Goal: Task Accomplishment & Management: Manage account settings

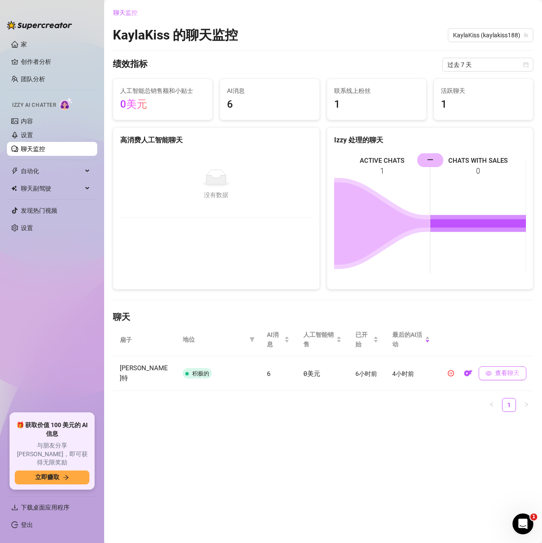
click at [502, 369] on font "查看聊天" at bounding box center [507, 372] width 24 height 7
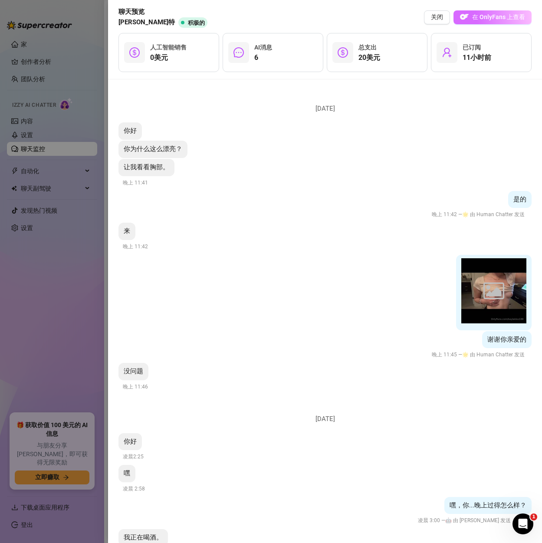
click at [500, 17] on font "在 OnlyFans 上查看" at bounding box center [498, 16] width 53 height 7
click at [84, 43] on div at bounding box center [271, 271] width 542 height 543
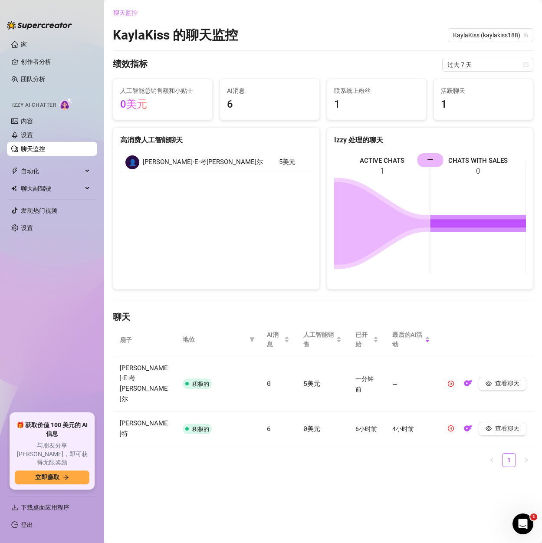
click at [30, 150] on link "聊天监控" at bounding box center [33, 148] width 24 height 7
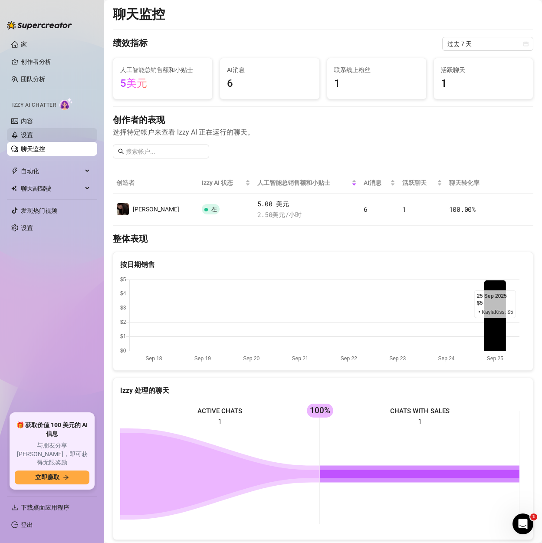
click at [25, 138] on link "设置" at bounding box center [27, 135] width 12 height 7
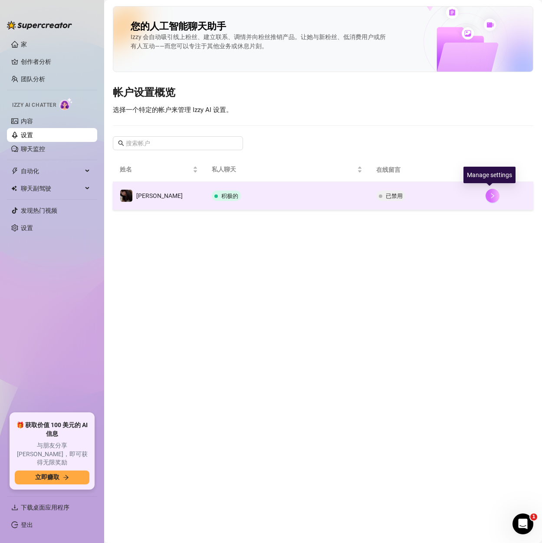
click at [486, 198] on button "button" at bounding box center [493, 196] width 14 height 14
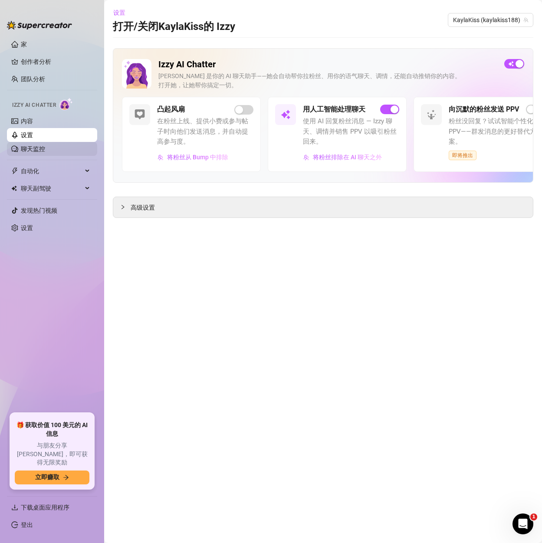
click at [26, 152] on link "聊天监控" at bounding box center [33, 148] width 24 height 7
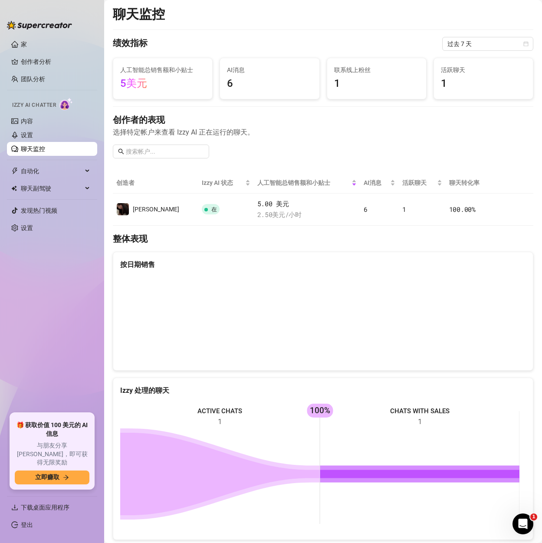
click at [32, 148] on link "聊天监控" at bounding box center [33, 148] width 24 height 7
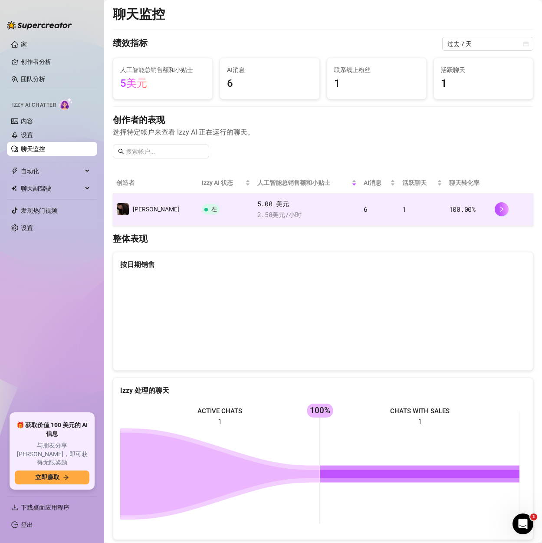
click at [491, 211] on td at bounding box center [512, 210] width 42 height 32
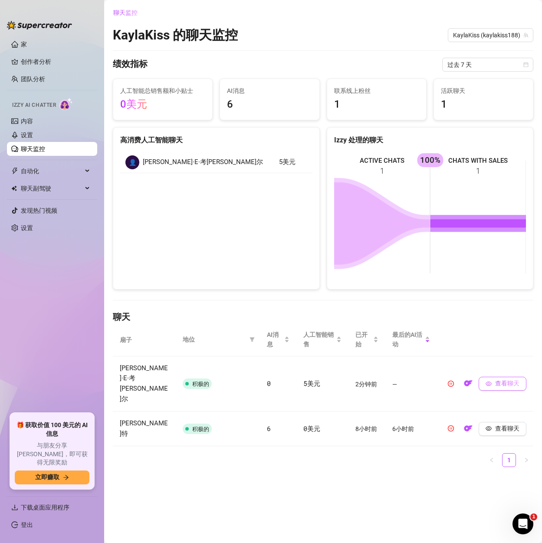
click at [498, 380] on font "查看聊天" at bounding box center [507, 383] width 24 height 7
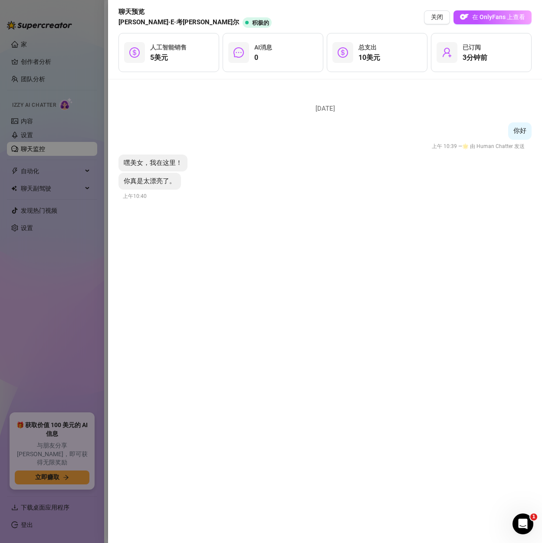
click at [76, 272] on div at bounding box center [271, 271] width 542 height 543
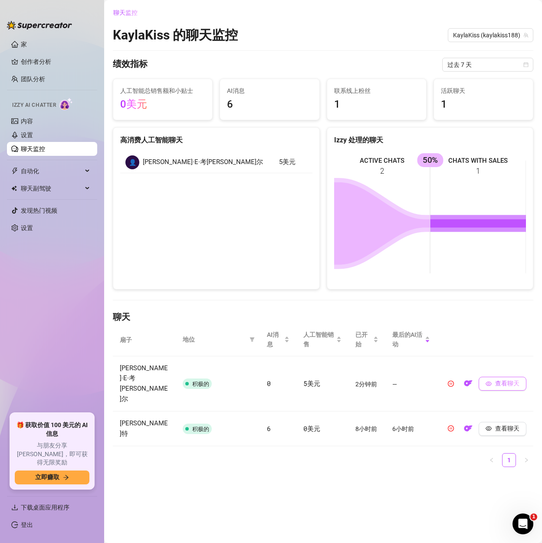
click at [491, 381] on icon "眼睛" at bounding box center [489, 384] width 6 height 6
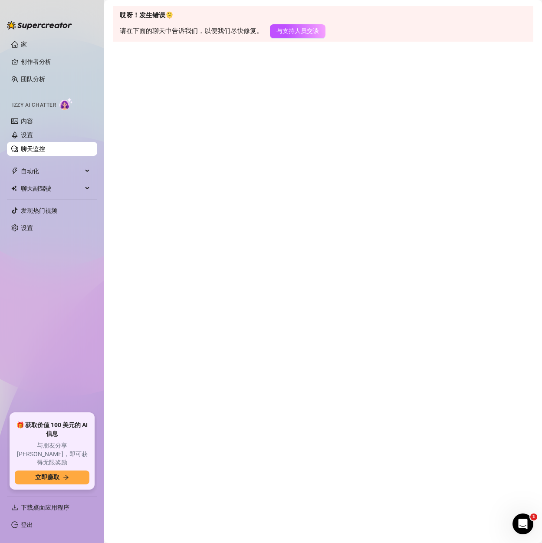
click at [26, 152] on link "聊天监控" at bounding box center [33, 148] width 24 height 7
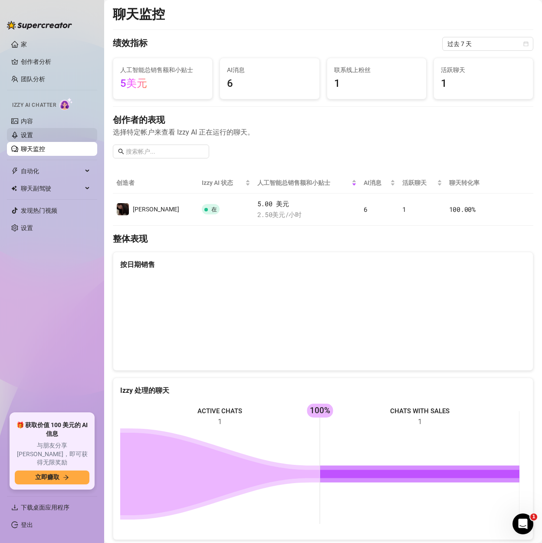
click at [32, 138] on link "设置" at bounding box center [27, 135] width 12 height 7
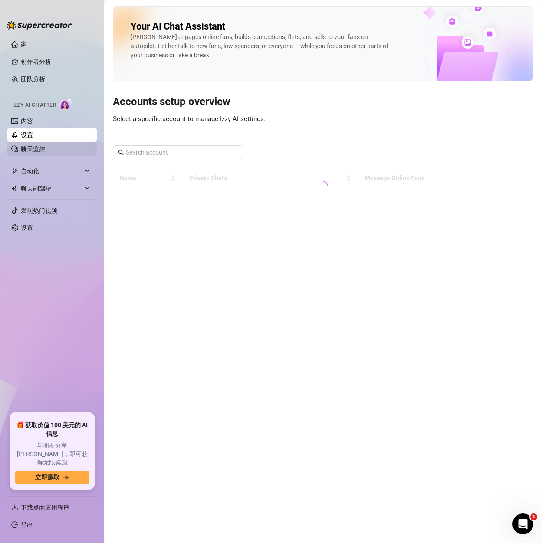
click at [31, 149] on link "聊天监控" at bounding box center [33, 148] width 24 height 7
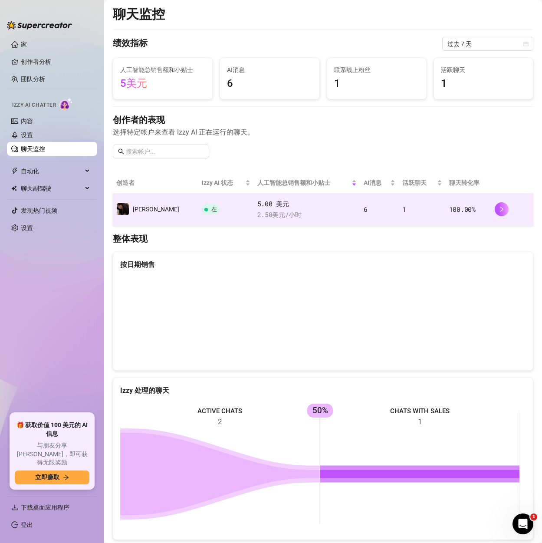
click at [305, 205] on span "5.00 美元" at bounding box center [306, 204] width 99 height 10
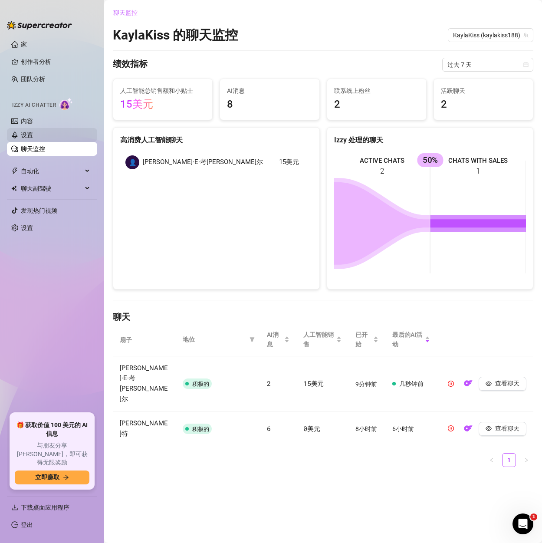
click at [32, 132] on link "设置" at bounding box center [27, 135] width 12 height 7
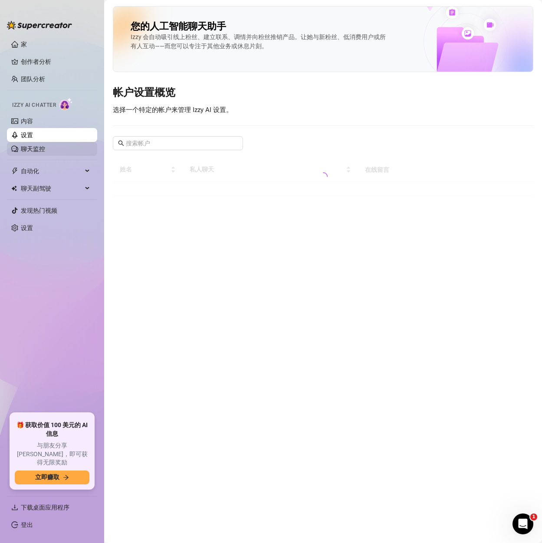
click at [39, 146] on link "聊天监控" at bounding box center [33, 148] width 24 height 7
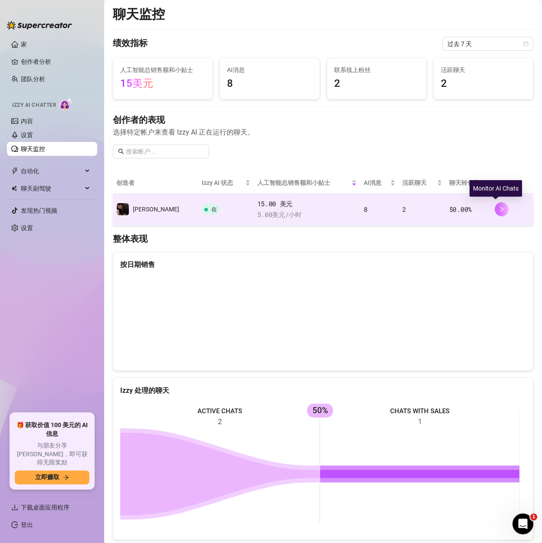
click at [499, 209] on icon "正确的" at bounding box center [502, 209] width 6 height 6
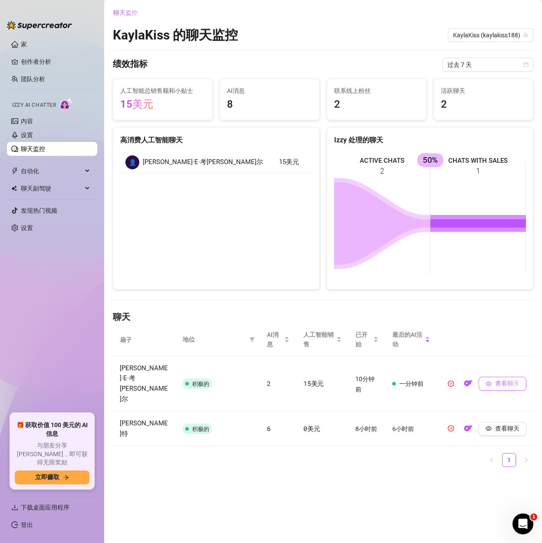
click at [495, 378] on button "查看聊天" at bounding box center [503, 384] width 48 height 14
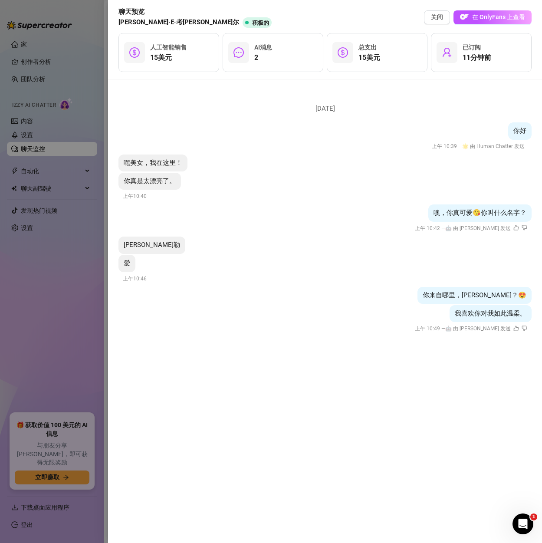
click at [90, 295] on div at bounding box center [271, 271] width 542 height 543
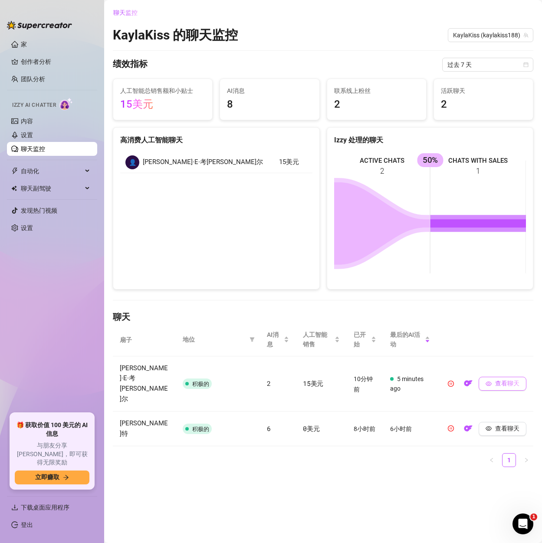
click at [498, 380] on font "查看聊天" at bounding box center [507, 383] width 24 height 7
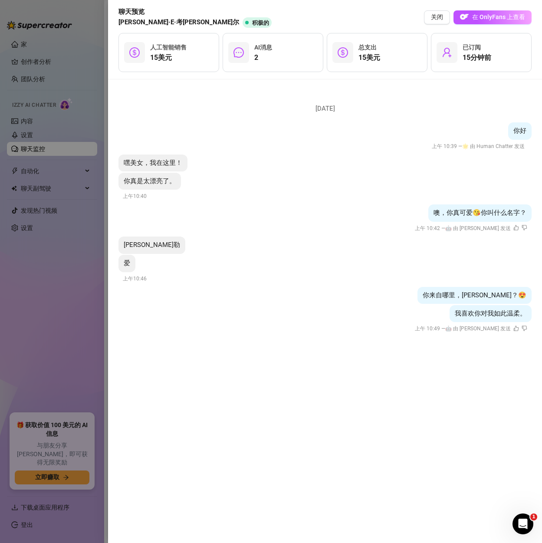
click at [34, 162] on div at bounding box center [271, 271] width 542 height 543
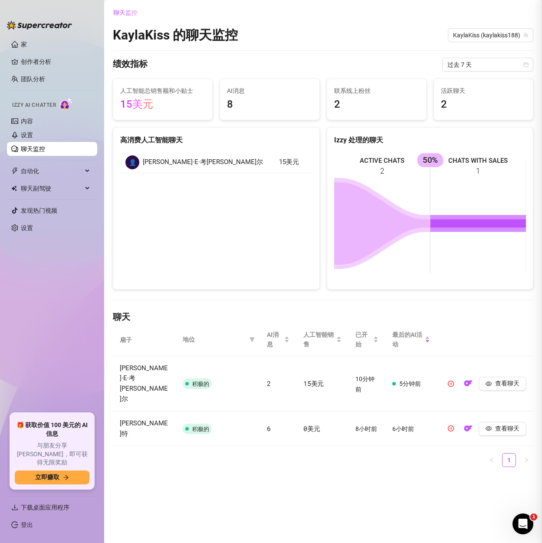
click at [33, 174] on div at bounding box center [271, 271] width 542 height 543
click at [31, 169] on font "自动化" at bounding box center [30, 171] width 18 height 7
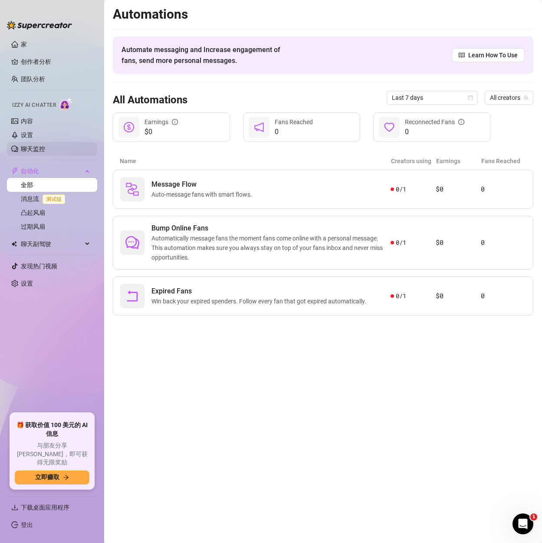
drag, startPoint x: 30, startPoint y: 147, endPoint x: 41, endPoint y: 146, distance: 11.4
click at [29, 147] on link "聊天监控" at bounding box center [33, 148] width 24 height 7
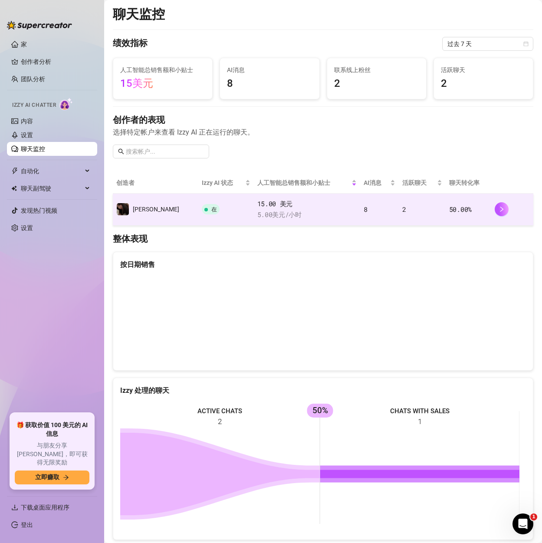
click at [402, 206] on td "2" at bounding box center [422, 210] width 47 height 32
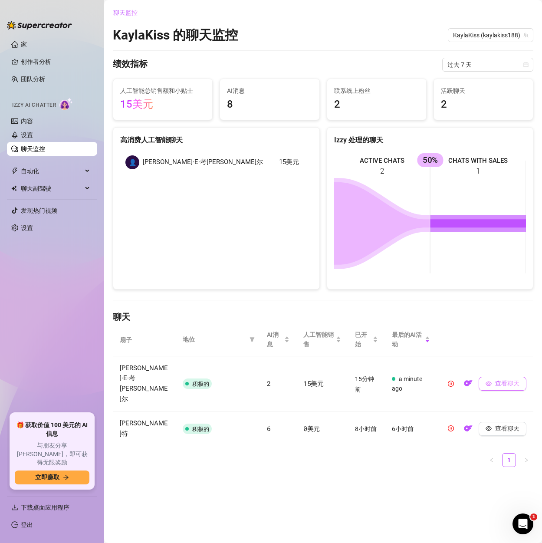
click at [488, 382] on icon "眼睛" at bounding box center [489, 384] width 6 height 4
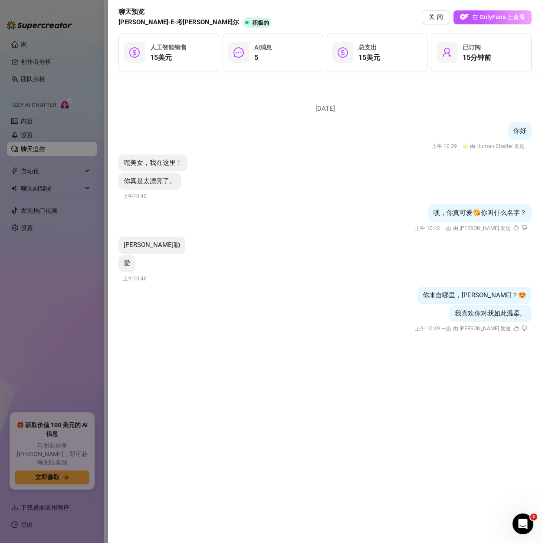
drag, startPoint x: 45, startPoint y: 187, endPoint x: 44, endPoint y: 195, distance: 8.3
click at [44, 187] on div at bounding box center [271, 271] width 542 height 543
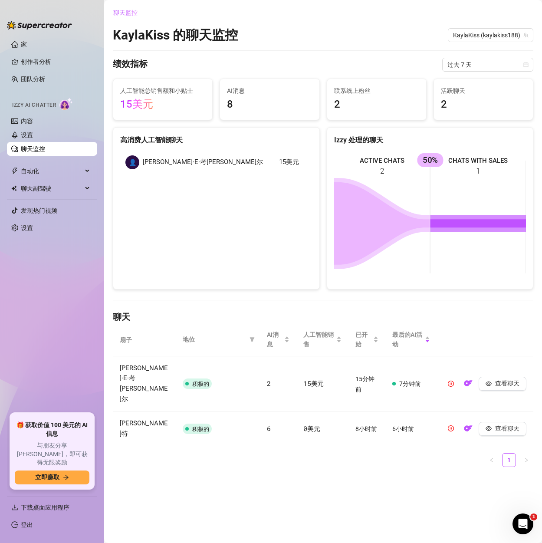
click at [34, 152] on link "聊天监控" at bounding box center [33, 148] width 24 height 7
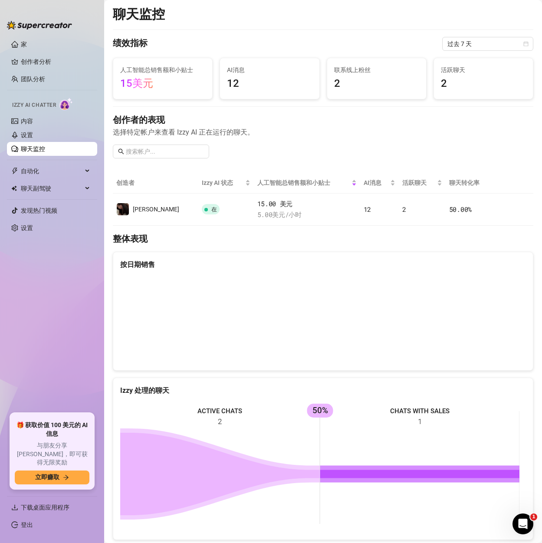
click at [23, 145] on link "聊天监控" at bounding box center [33, 148] width 24 height 7
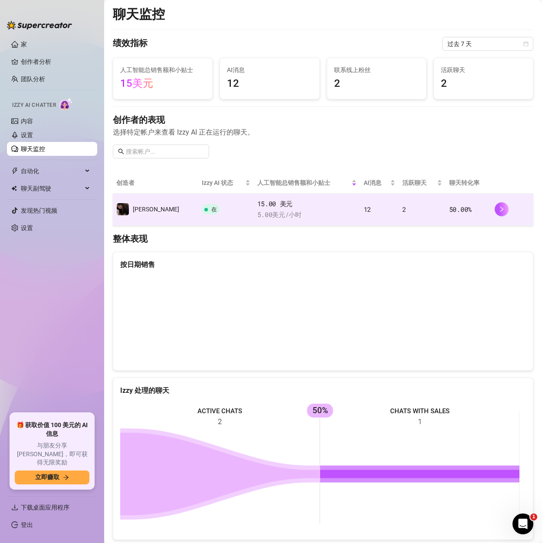
click at [296, 218] on span "5.00 美元 /小时" at bounding box center [306, 215] width 99 height 10
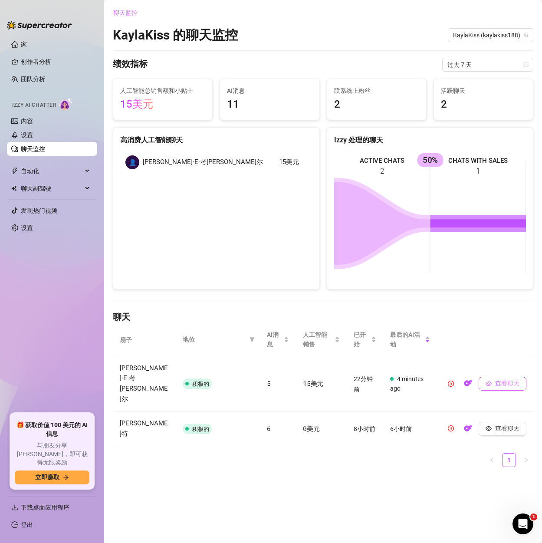
click at [505, 380] on font "查看聊天" at bounding box center [507, 383] width 24 height 7
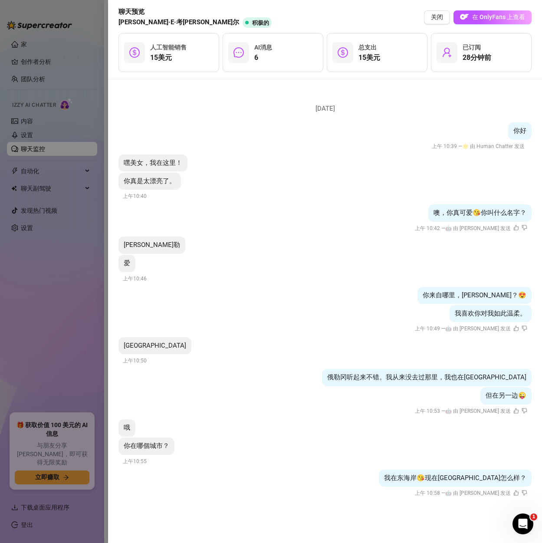
click at [357, 437] on li "9月25日，星期四 你好 上午 10:39 — 🌟 由 Human Chatter 发送 嘿美女，我在这里！ 你真是太漂亮了。 上午10:40 噢，你真可爱😘…" at bounding box center [325, 298] width 413 height 417
click at [77, 259] on div at bounding box center [271, 271] width 542 height 543
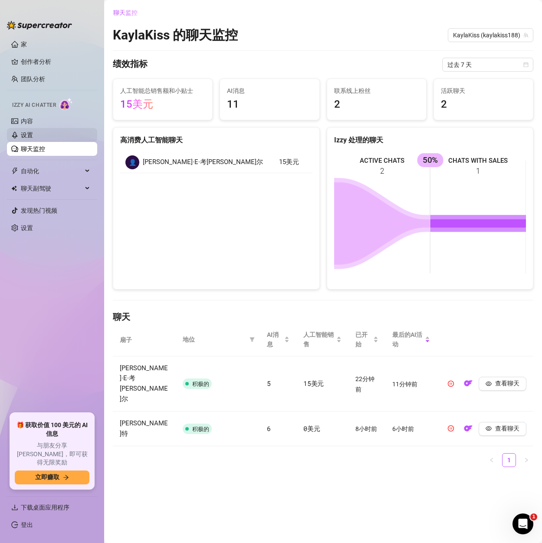
click at [29, 132] on link "设置" at bounding box center [27, 135] width 12 height 7
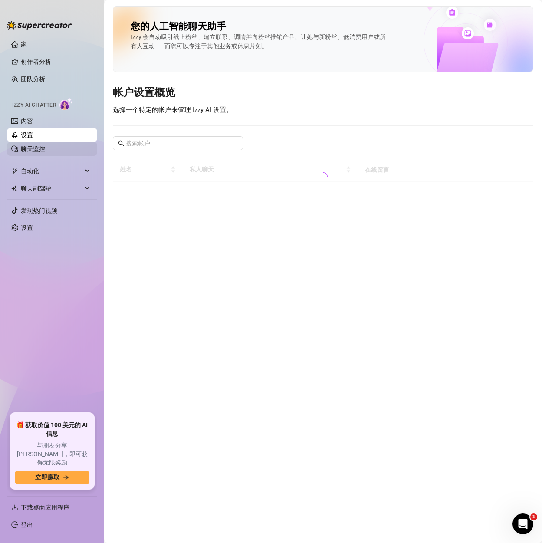
click at [36, 150] on link "聊天监控" at bounding box center [33, 148] width 24 height 7
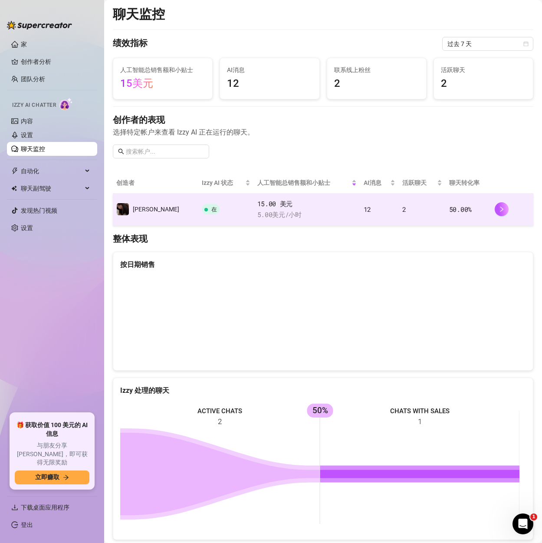
click at [399, 214] on td "2" at bounding box center [422, 210] width 47 height 32
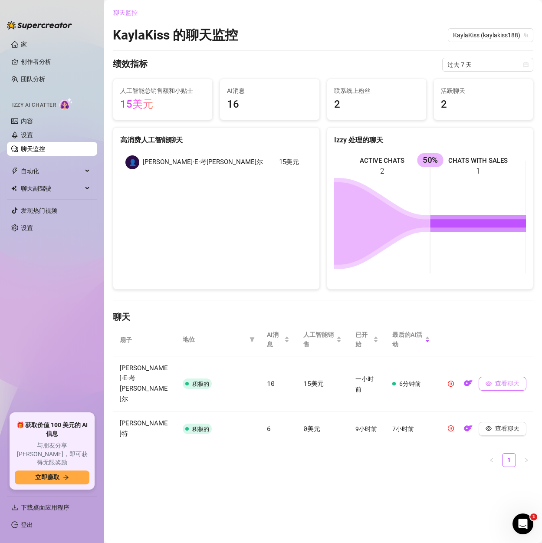
click at [508, 380] on font "查看聊天" at bounding box center [507, 383] width 24 height 7
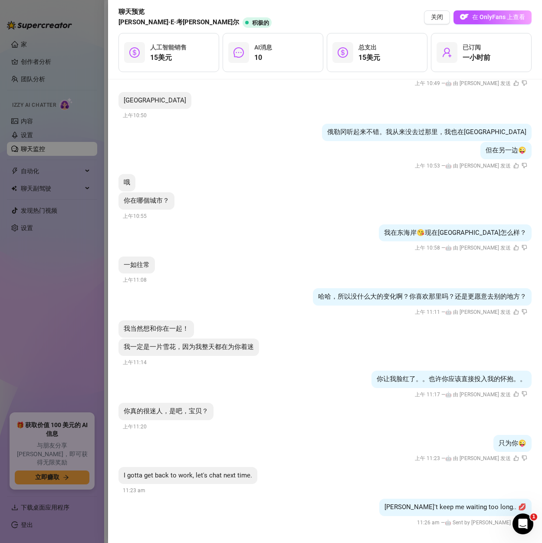
scroll to position [247, 0]
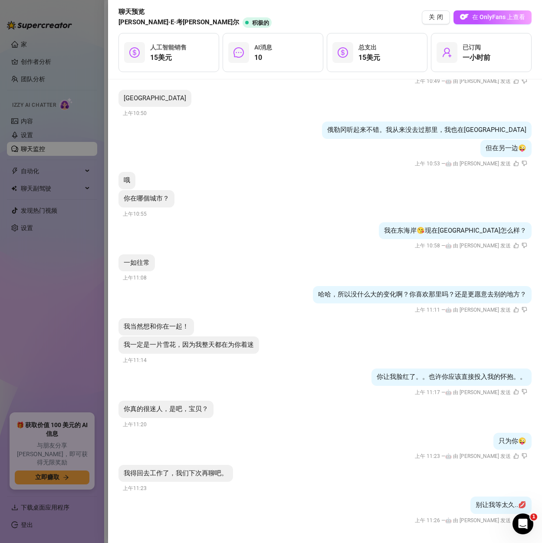
drag, startPoint x: 422, startPoint y: 462, endPoint x: 417, endPoint y: 465, distance: 5.6
click at [422, 462] on li "9月25日，星期四 你好 上午 10:39 — 🌟 由 Human Chatter 发送 嘿美女，我在这里！ 你真是太漂亮了。 上午10:40 噢，你真可爱😘…" at bounding box center [325, 188] width 413 height 692
click at [26, 134] on div at bounding box center [271, 271] width 542 height 543
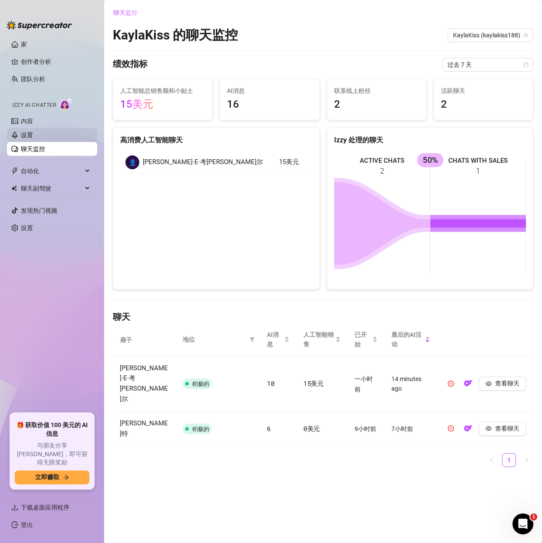
click at [33, 132] on link "设置" at bounding box center [27, 135] width 12 height 7
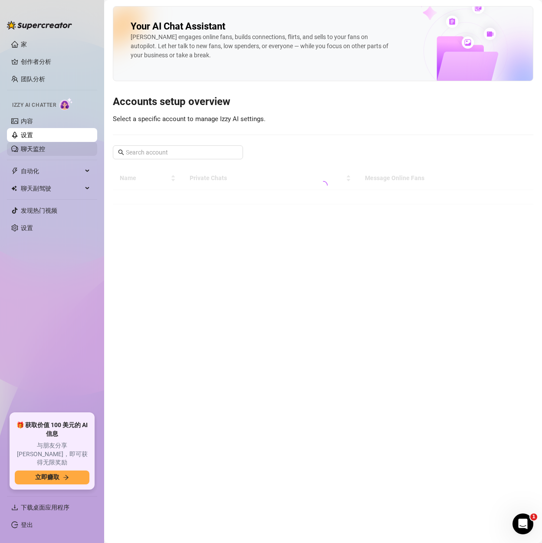
click at [32, 148] on link "聊天监控" at bounding box center [33, 148] width 24 height 7
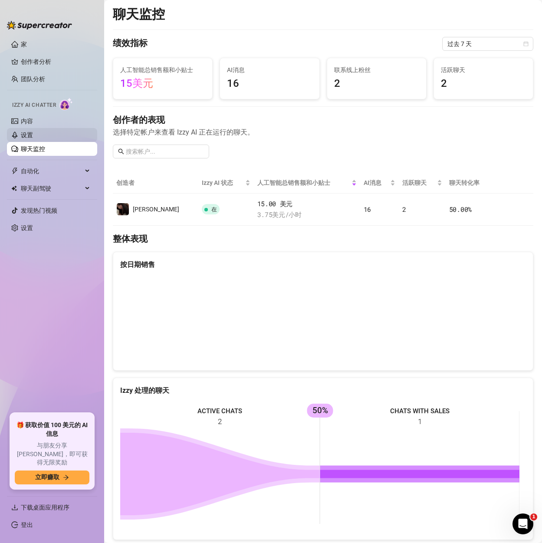
click at [30, 136] on link "设置" at bounding box center [27, 135] width 12 height 7
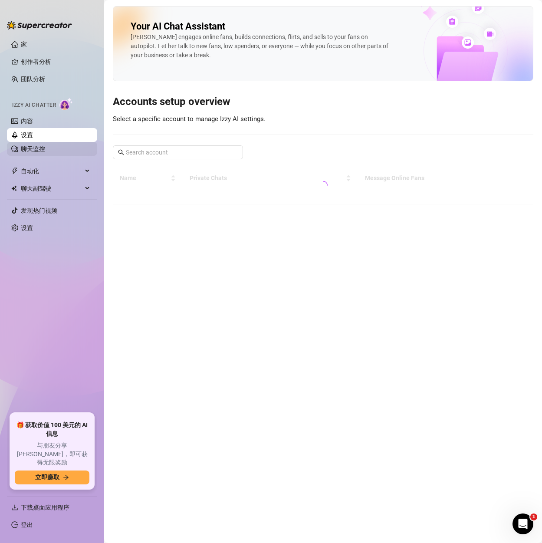
click at [30, 151] on link "聊天监控" at bounding box center [33, 148] width 24 height 7
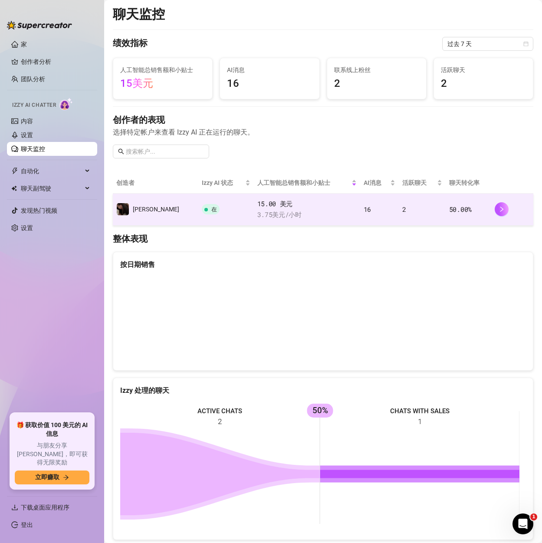
click at [485, 206] on td "50.00 %" at bounding box center [469, 210] width 46 height 32
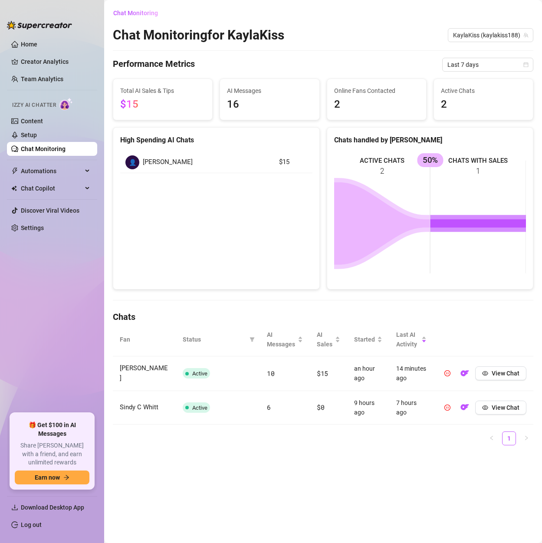
click at [48, 147] on link "Chat Monitoring" at bounding box center [43, 148] width 45 height 7
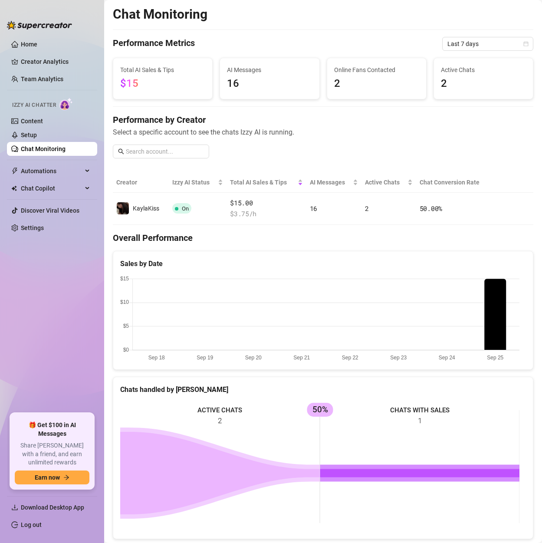
click at [356, 135] on span "Select a specific account to see the chats Izzy AI is running." at bounding box center [323, 132] width 421 height 11
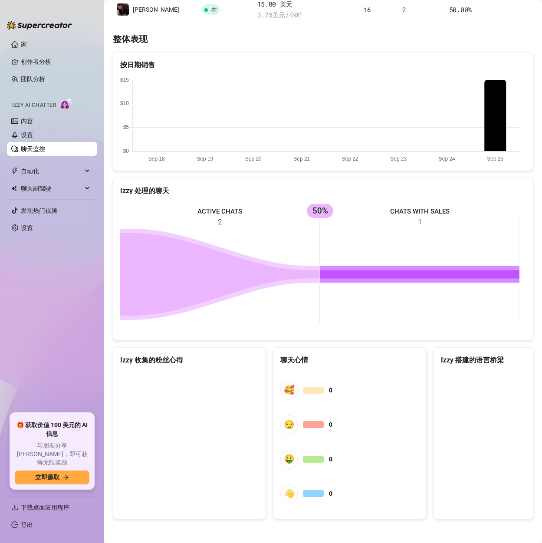
scroll to position [201, 0]
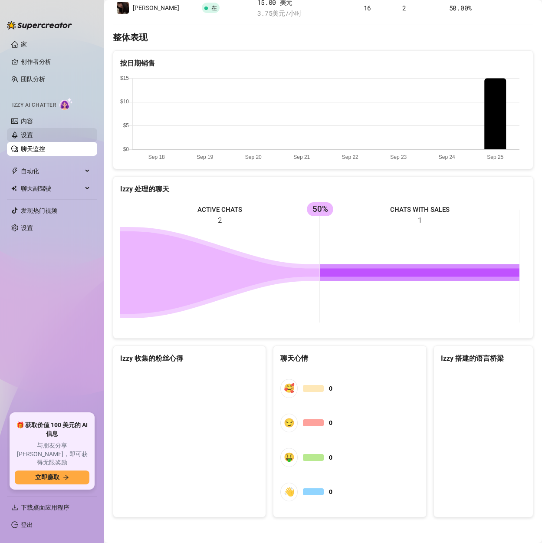
click at [33, 133] on link "设置" at bounding box center [27, 135] width 12 height 7
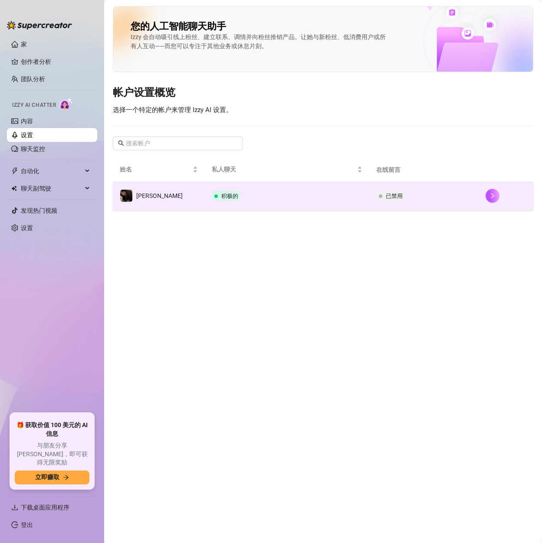
click at [422, 192] on td "已禁用" at bounding box center [423, 196] width 109 height 28
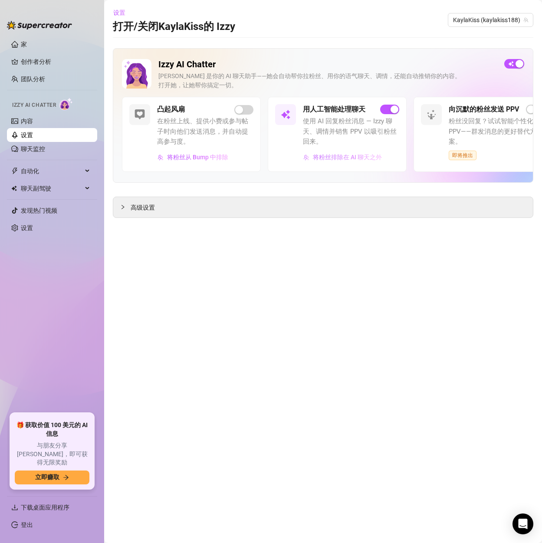
click at [308, 160] on img "button" at bounding box center [306, 158] width 6 height 6
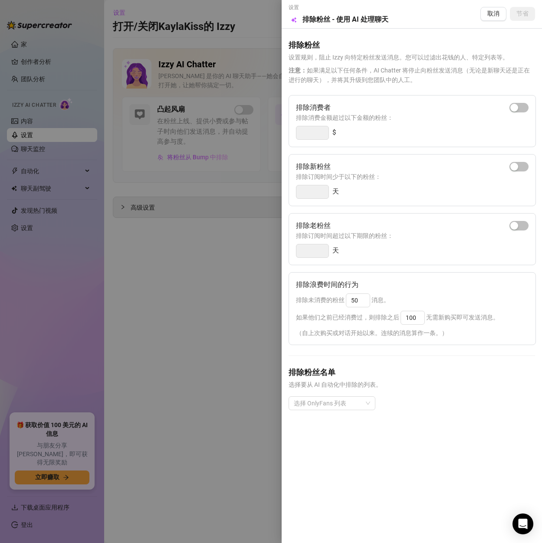
click at [211, 303] on div at bounding box center [271, 271] width 542 height 543
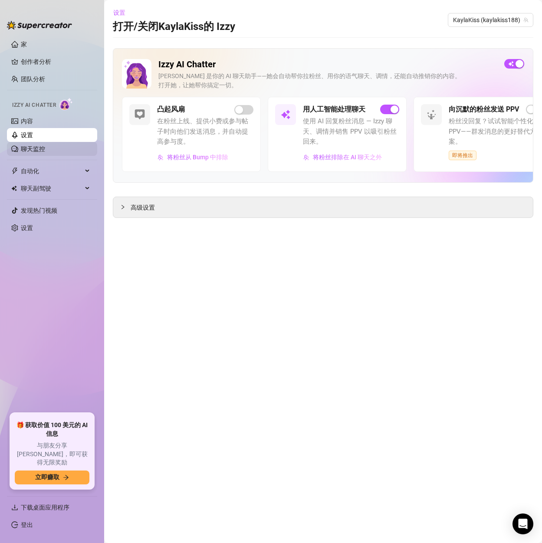
click at [26, 150] on link "聊天监控" at bounding box center [33, 148] width 24 height 7
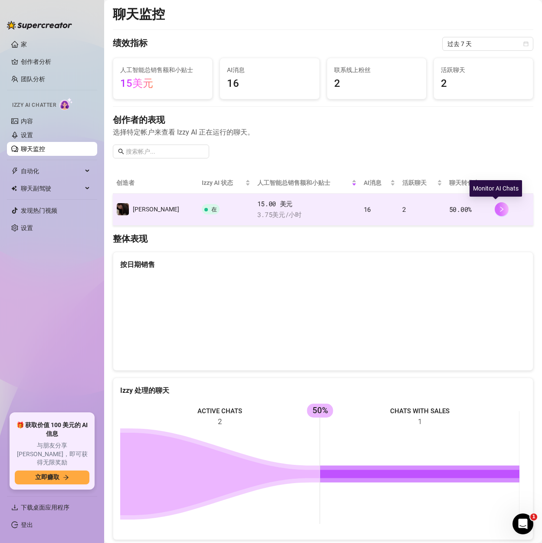
click at [495, 205] on button "button" at bounding box center [502, 209] width 14 height 14
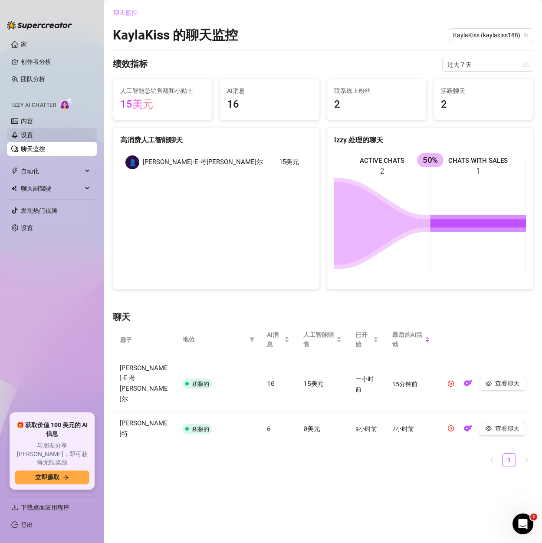
click at [29, 135] on link "设置" at bounding box center [27, 135] width 12 height 7
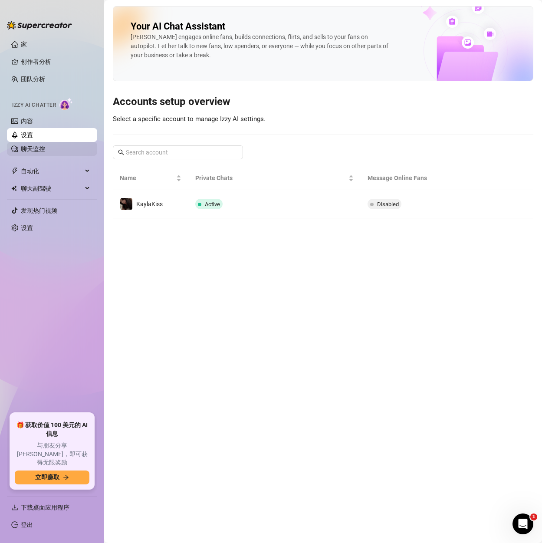
click at [32, 149] on link "聊天监控" at bounding box center [33, 148] width 24 height 7
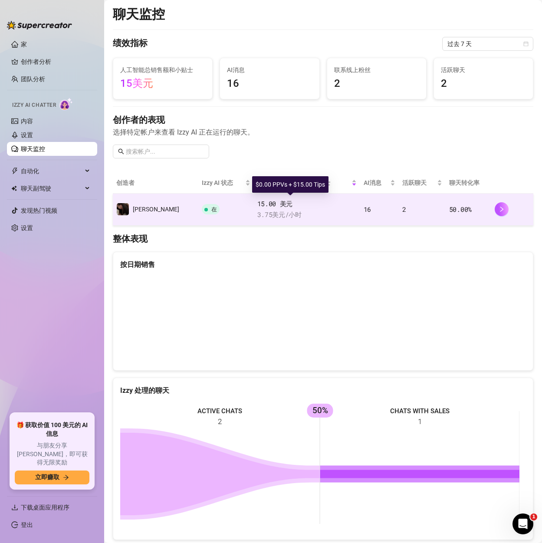
click at [335, 205] on span "15.00 美元" at bounding box center [306, 204] width 99 height 10
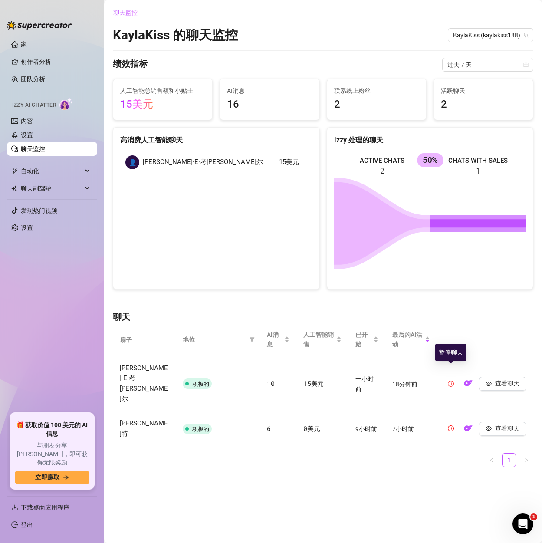
click at [452, 381] on icon "暂停圈" at bounding box center [451, 384] width 6 height 6
click at [452, 425] on icon "暂停圈" at bounding box center [451, 428] width 6 height 6
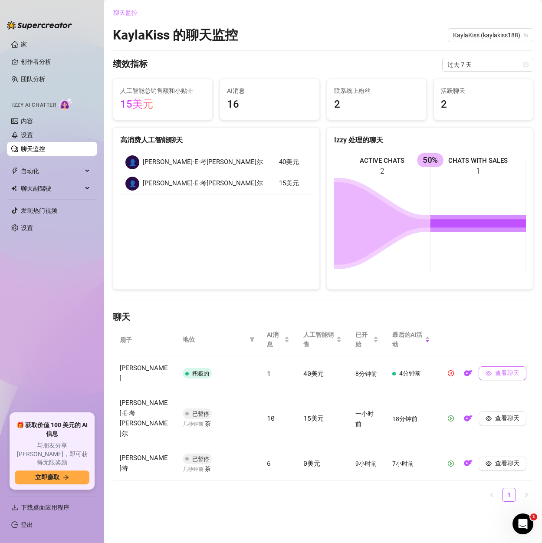
click at [506, 376] on font "查看聊天" at bounding box center [507, 372] width 24 height 7
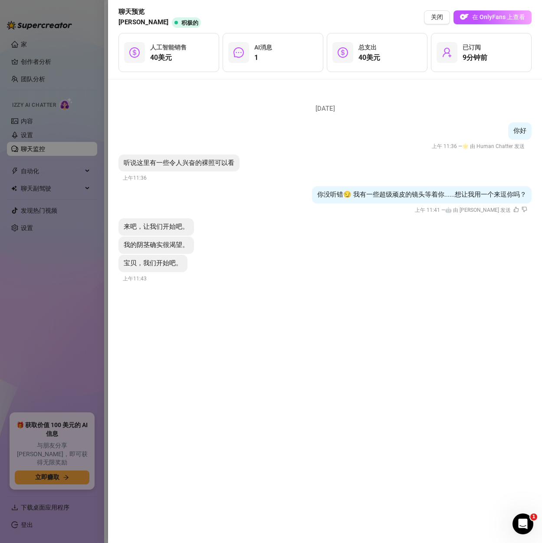
click at [87, 69] on div at bounding box center [271, 271] width 542 height 543
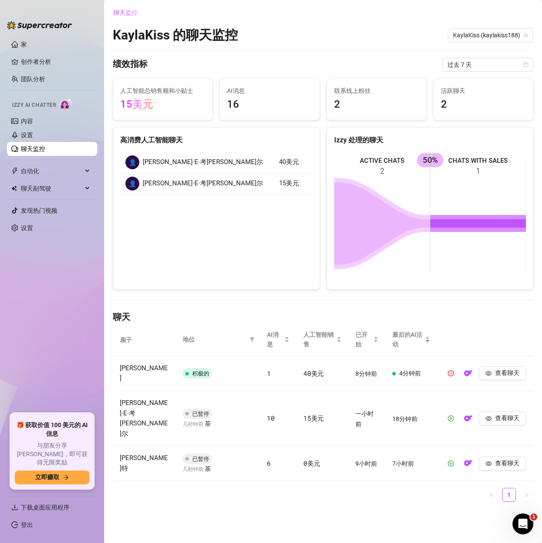
click at [30, 146] on link "聊天监控" at bounding box center [33, 148] width 24 height 7
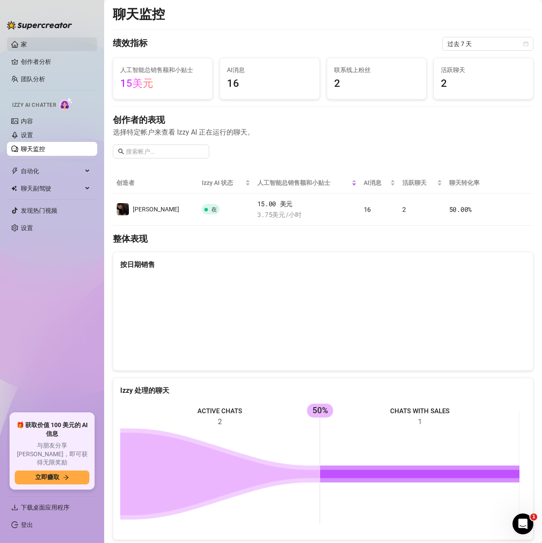
click at [27, 44] on link "家" at bounding box center [24, 44] width 6 height 7
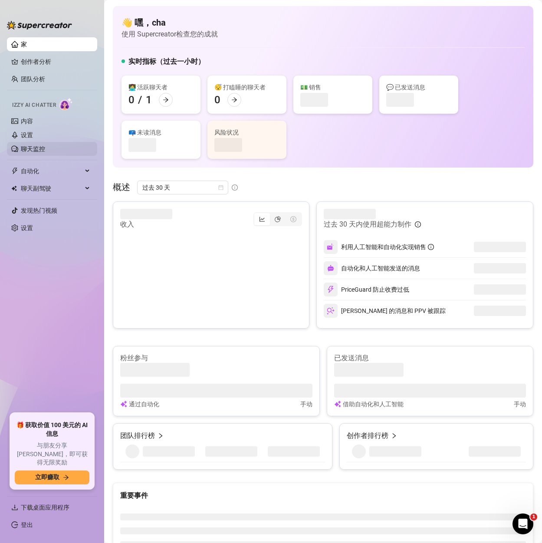
click at [35, 148] on link "聊天监控" at bounding box center [33, 148] width 24 height 7
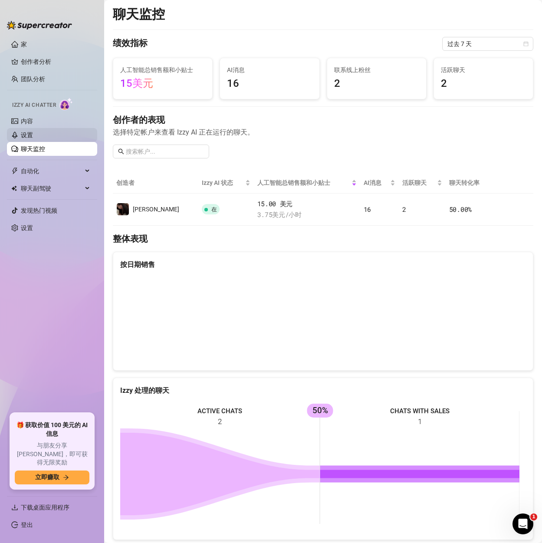
click at [32, 132] on link "设置" at bounding box center [27, 135] width 12 height 7
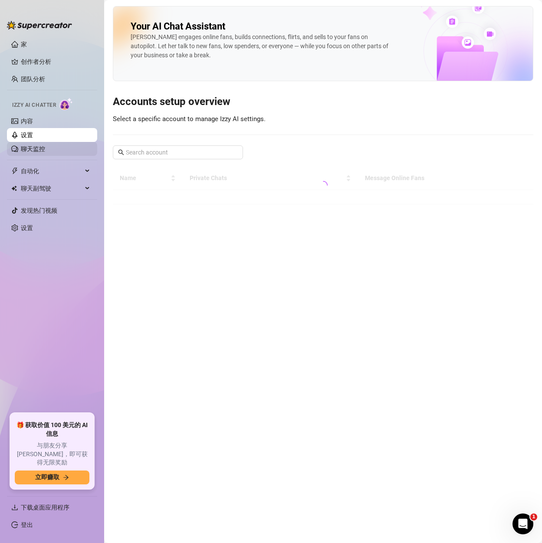
click at [29, 148] on link "聊天监控" at bounding box center [33, 148] width 24 height 7
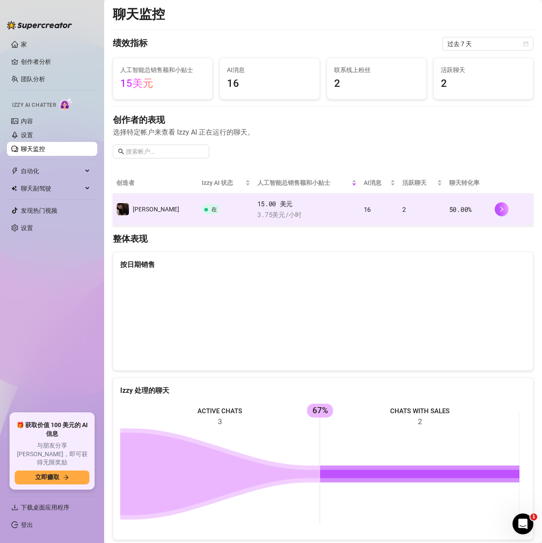
click at [419, 204] on td "2" at bounding box center [422, 210] width 47 height 32
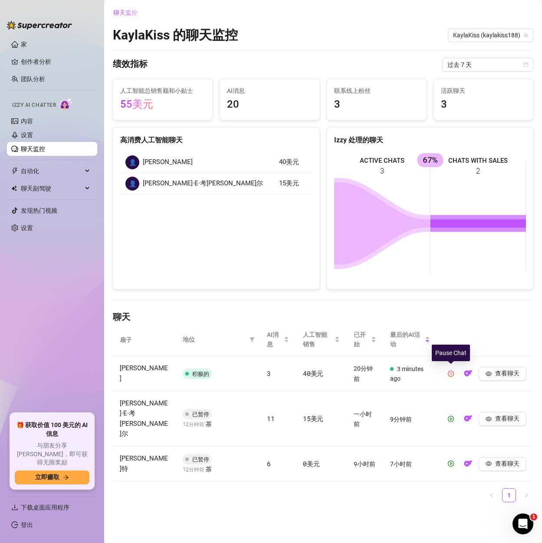
click at [451, 375] on icon "暂停圈" at bounding box center [451, 374] width 6 height 6
click at [28, 148] on link "聊天监控" at bounding box center [33, 148] width 24 height 7
